Goal: Check status

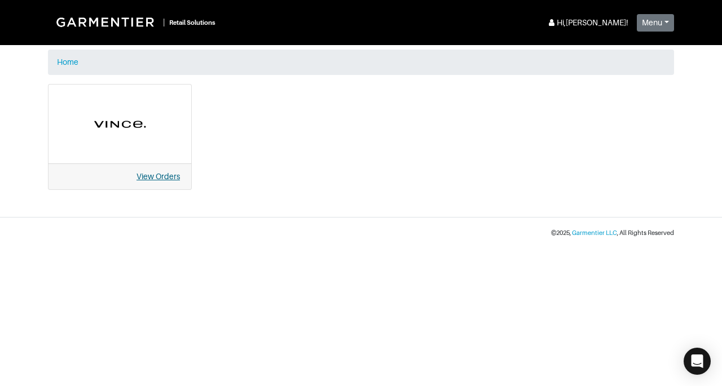
click at [162, 180] on link "View Orders" at bounding box center [157, 176] width 43 height 9
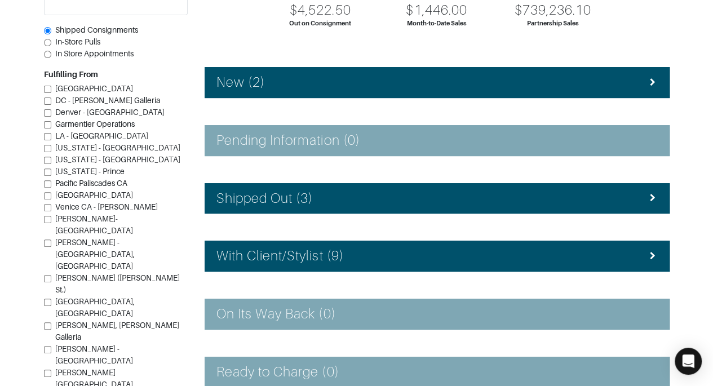
scroll to position [136, 0]
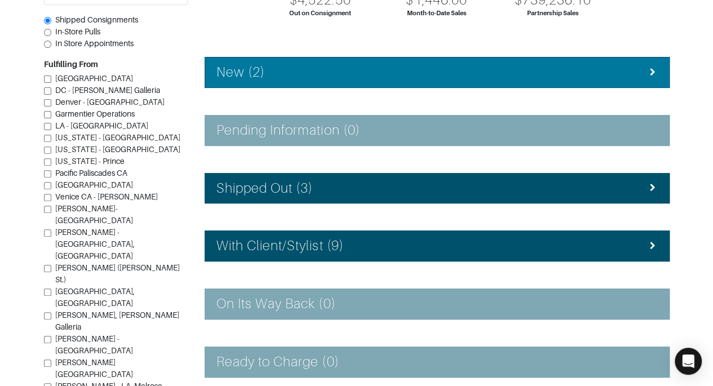
click at [641, 76] on div "New (2)" at bounding box center [438, 72] width 442 height 16
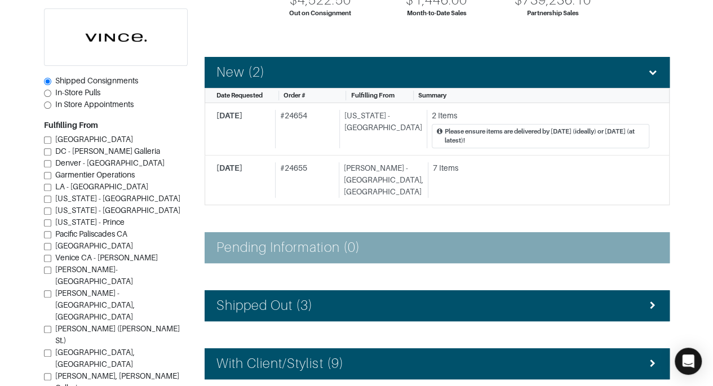
click at [689, 209] on section "| Retail Solutions Hi, Vince M ! Menu Home Logout Home Orders Shipped Consignme…" at bounding box center [356, 229] width 713 height 730
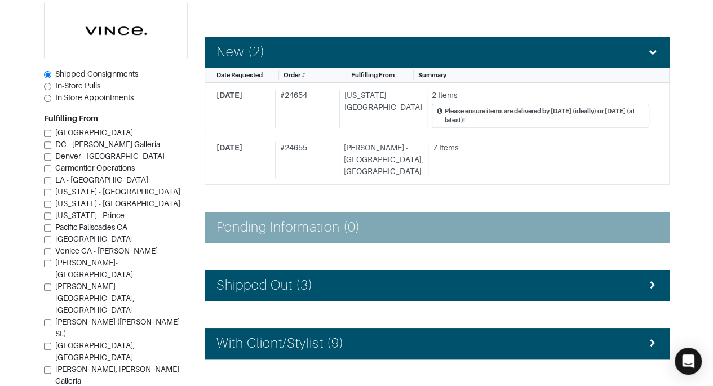
scroll to position [158, 0]
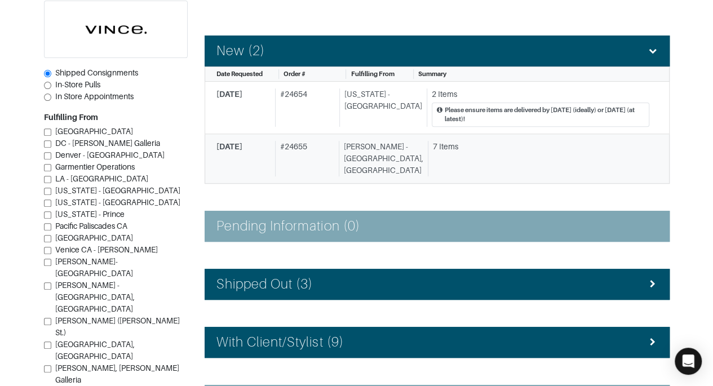
click at [640, 152] on div "7 Items" at bounding box center [539, 159] width 222 height 36
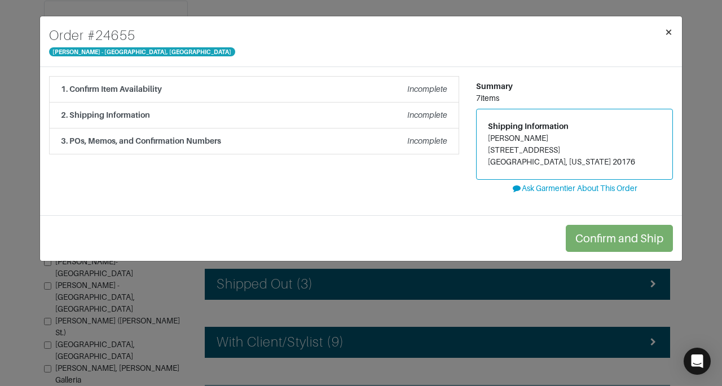
click at [671, 21] on button "×" at bounding box center [668, 32] width 27 height 32
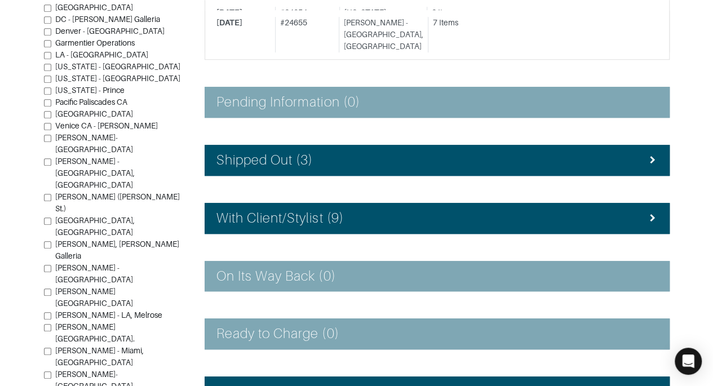
scroll to position [282, 0]
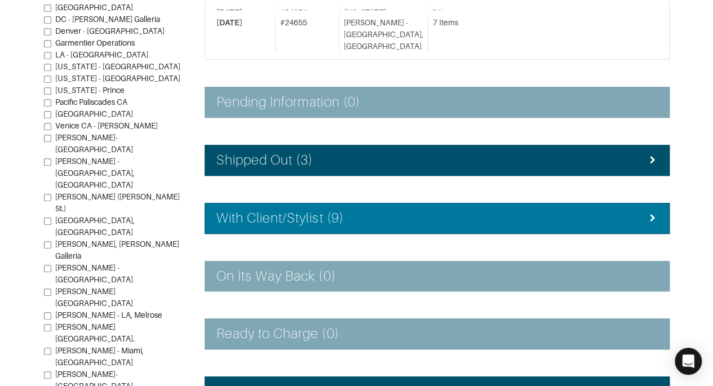
click at [607, 210] on div "With Client/Stylist (9)" at bounding box center [438, 218] width 442 height 16
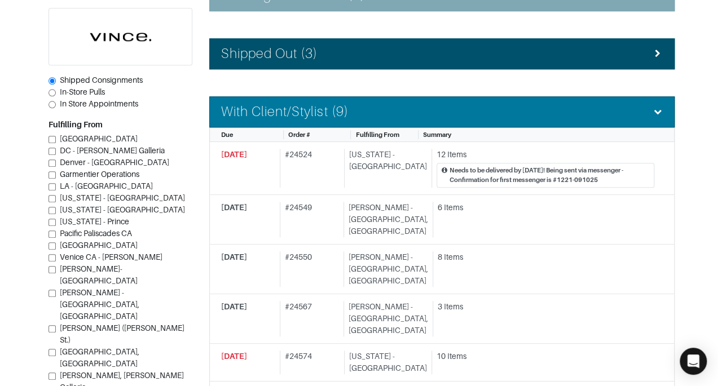
scroll to position [400, 0]
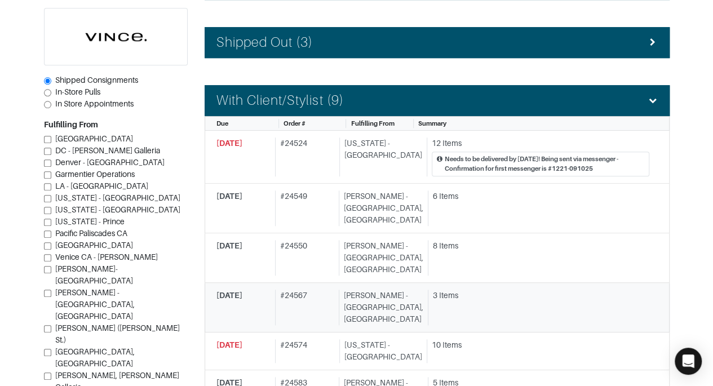
click at [589, 290] on div "3 Items" at bounding box center [539, 308] width 222 height 36
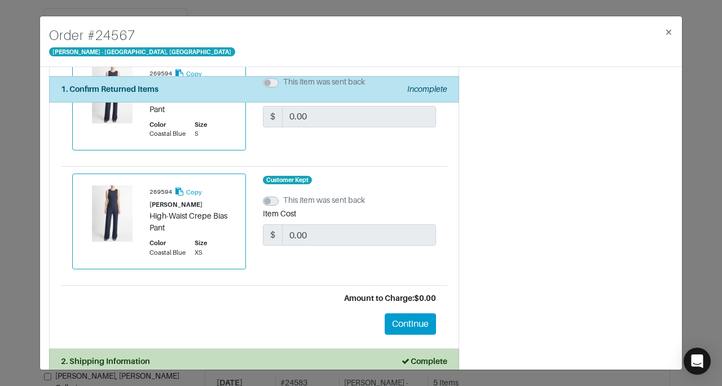
scroll to position [229, 0]
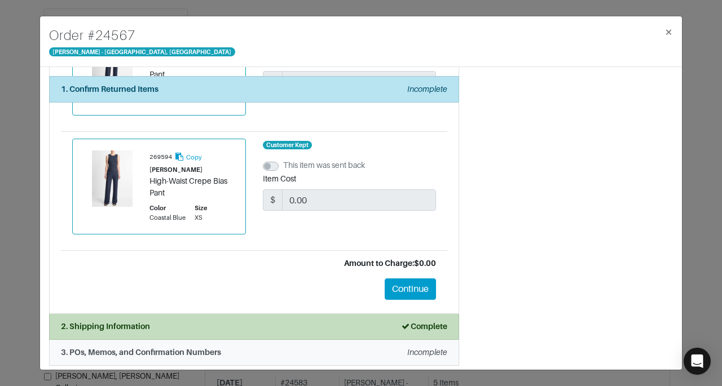
click at [368, 352] on div "3. POs, Memos, and Confirmation Numbers Incomplete" at bounding box center [254, 353] width 386 height 12
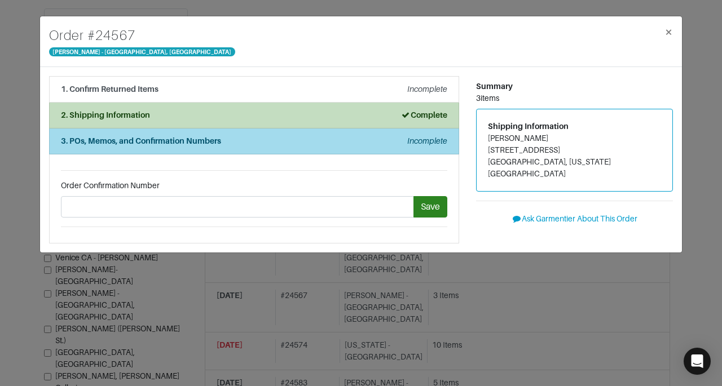
scroll to position [0, 0]
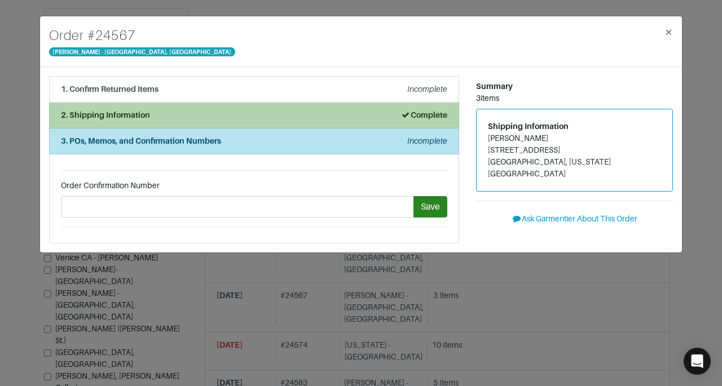
click at [267, 117] on div "2. Shipping Information Complete" at bounding box center [254, 115] width 386 height 12
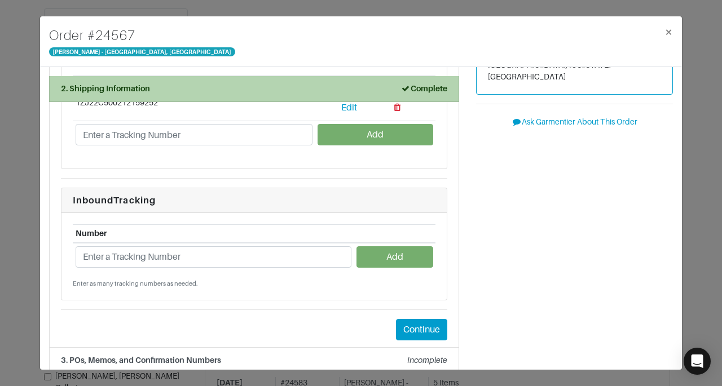
scroll to position [105, 0]
